Goal: Navigation & Orientation: Find specific page/section

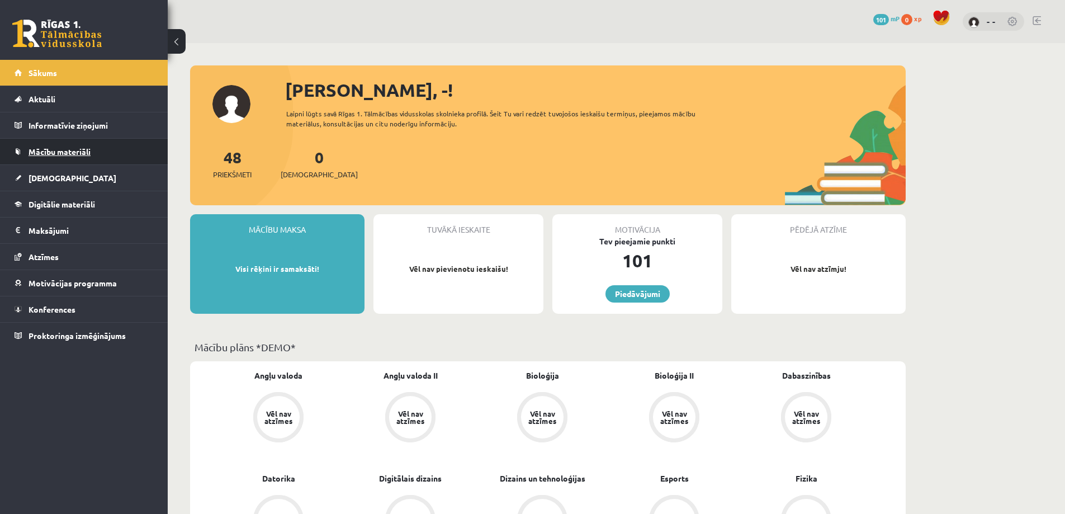
click at [120, 157] on link "Mācību materiāli" at bounding box center [84, 152] width 139 height 26
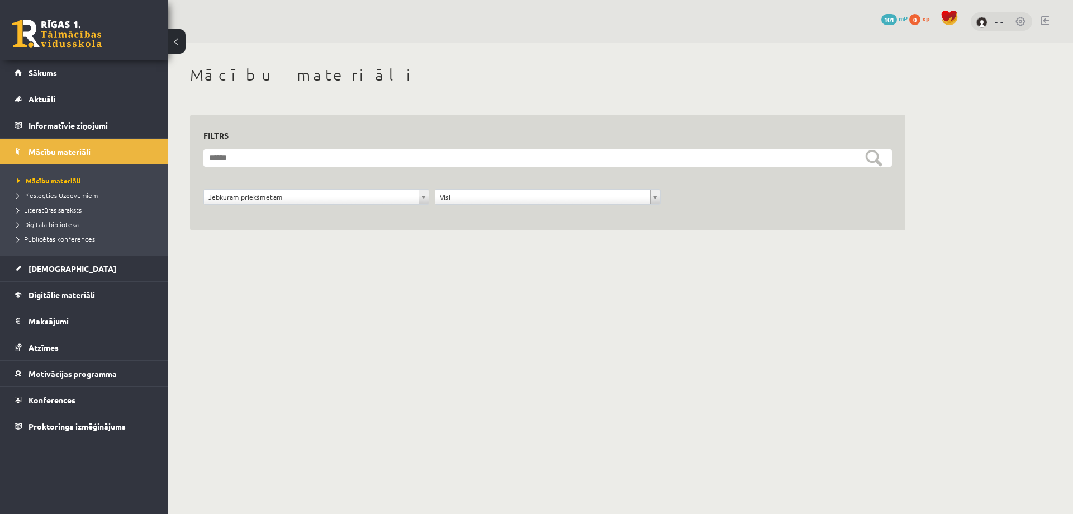
click at [72, 203] on li "Literatūras saraksts" at bounding box center [87, 209] width 140 height 15
click at [72, 197] on span "Pieslēgties Uzdevumiem" at bounding box center [57, 195] width 81 height 9
click at [1021, 23] on link at bounding box center [1021, 22] width 11 height 11
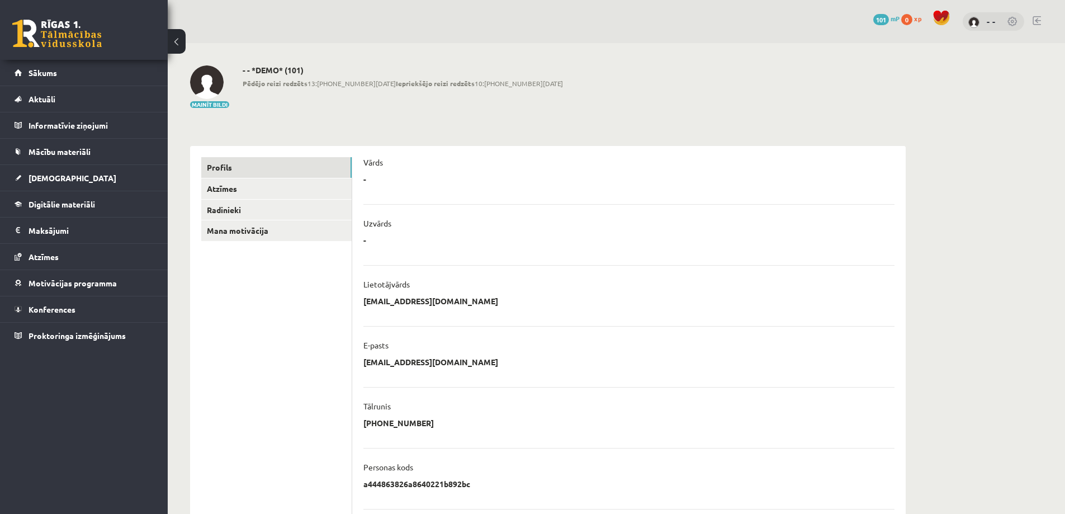
click at [1044, 20] on div "0 Dāvanas 101 mP 0 xp - -" at bounding box center [616, 21] width 897 height 43
click at [1039, 19] on link at bounding box center [1037, 20] width 8 height 9
